Goal: Task Accomplishment & Management: Manage account settings

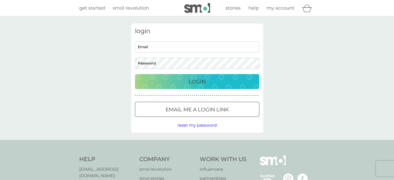
type input "[PERSON_NAME][EMAIL_ADDRESS][DOMAIN_NAME]"
click at [186, 79] on div "Login" at bounding box center [197, 81] width 114 height 8
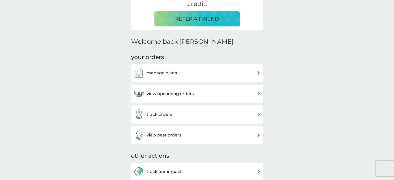
scroll to position [130, 0]
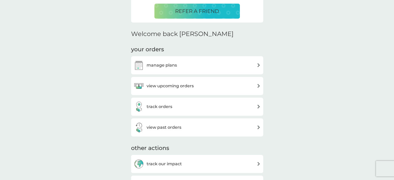
click at [246, 83] on div "view upcoming orders" at bounding box center [197, 86] width 127 height 10
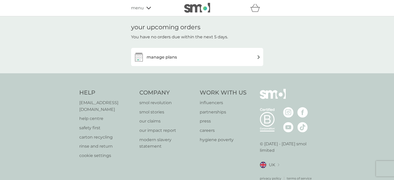
click at [250, 58] on div "manage plans" at bounding box center [197, 57] width 127 height 10
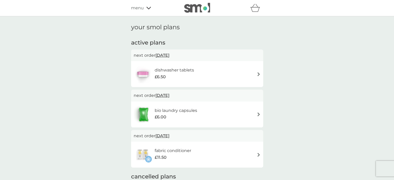
click at [256, 75] on div "dishwasher tablets £6.50" at bounding box center [197, 74] width 127 height 18
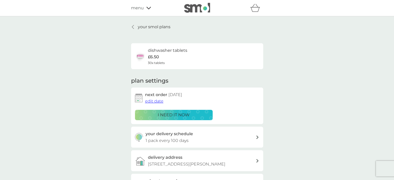
click at [179, 113] on p "i need it now" at bounding box center [174, 115] width 32 height 7
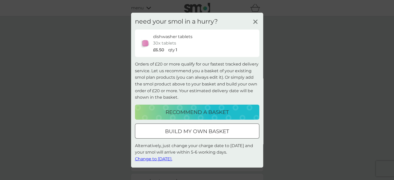
click at [159, 159] on span "Change to [DATE]." at bounding box center [153, 158] width 37 height 5
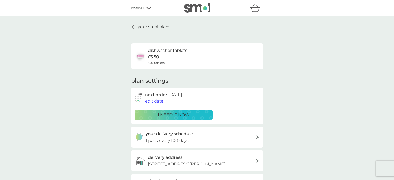
click at [134, 27] on icon at bounding box center [133, 27] width 2 height 4
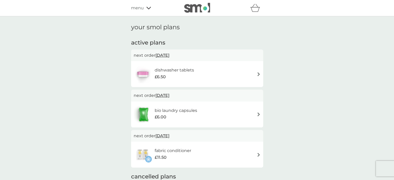
click at [255, 112] on div "bio laundry capsules £6.00" at bounding box center [197, 114] width 127 height 18
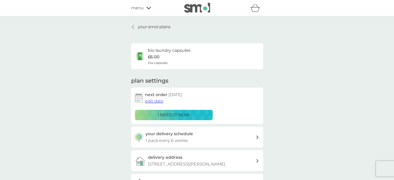
click at [154, 102] on span "edit date" at bounding box center [154, 101] width 18 height 5
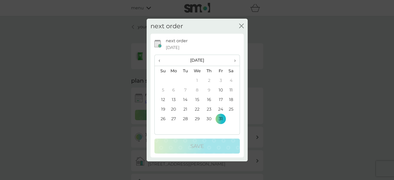
click at [234, 60] on span "›" at bounding box center [232, 60] width 5 height 11
click at [220, 99] on td "14" at bounding box center [221, 100] width 12 height 10
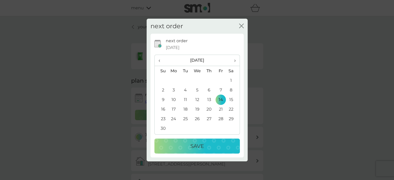
click at [188, 145] on div "Save" at bounding box center [197, 146] width 75 height 8
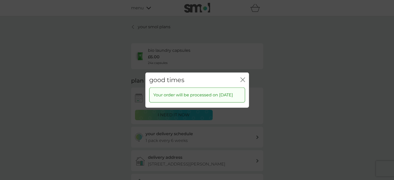
click at [243, 77] on icon "close" at bounding box center [244, 79] width 2 height 4
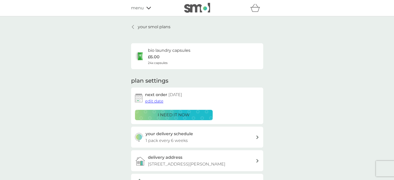
click at [131, 27] on div at bounding box center [133, 27] width 4 height 4
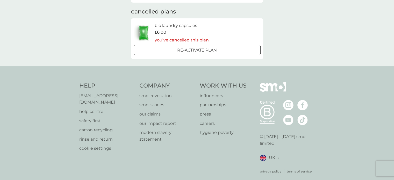
scroll to position [168, 0]
